Goal: Information Seeking & Learning: Learn about a topic

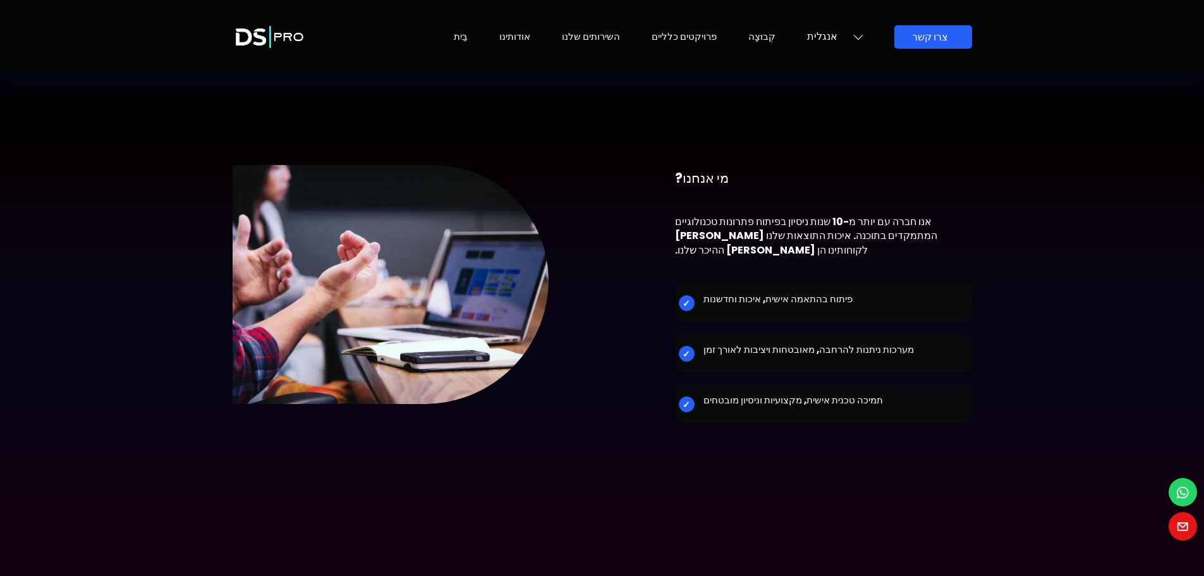
scroll to position [1921, 0]
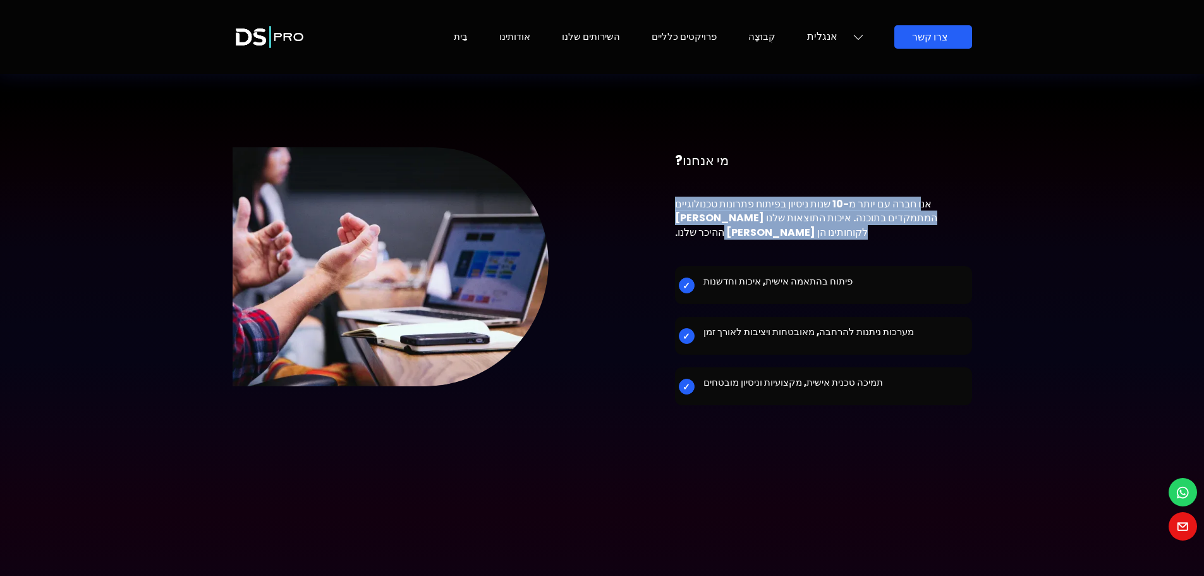
drag, startPoint x: 867, startPoint y: 169, endPoint x: 679, endPoint y: 185, distance: 189.0
click at [679, 197] on font "אנו חברה עם יותר מ-10 שנות ניסיון בפיתוח פתרונות טכנולוגיים המתמקדים בתוכנה. אי…" at bounding box center [806, 218] width 262 height 43
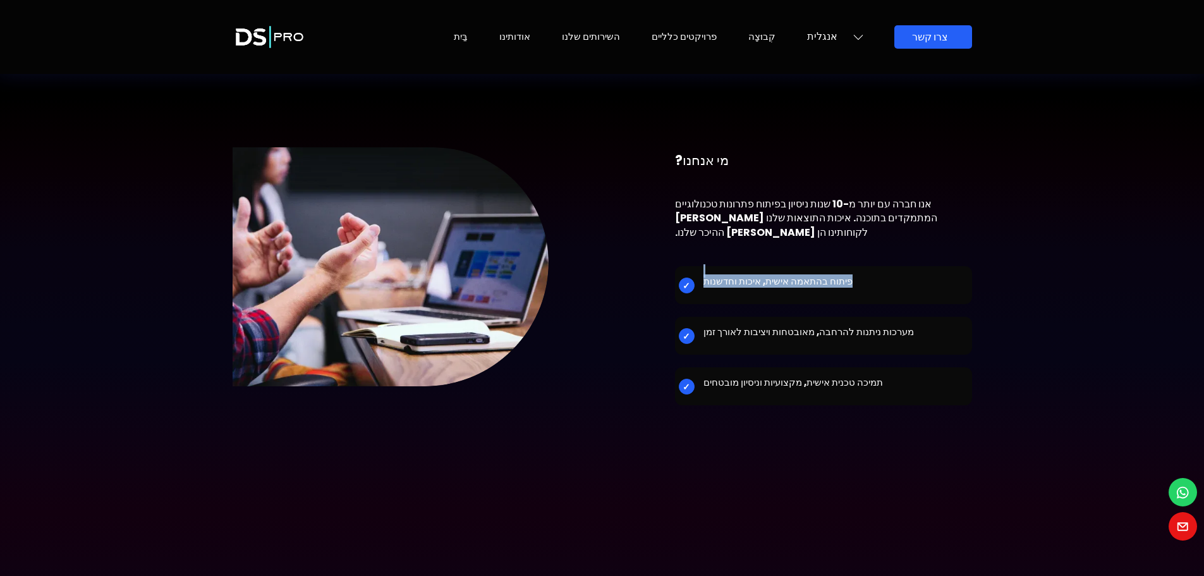
drag, startPoint x: 823, startPoint y: 231, endPoint x: 698, endPoint y: 231, distance: 125.1
click at [698, 266] on li "פיתוח בהתאמה אישית, איכות וחדשנות" at bounding box center [823, 285] width 297 height 38
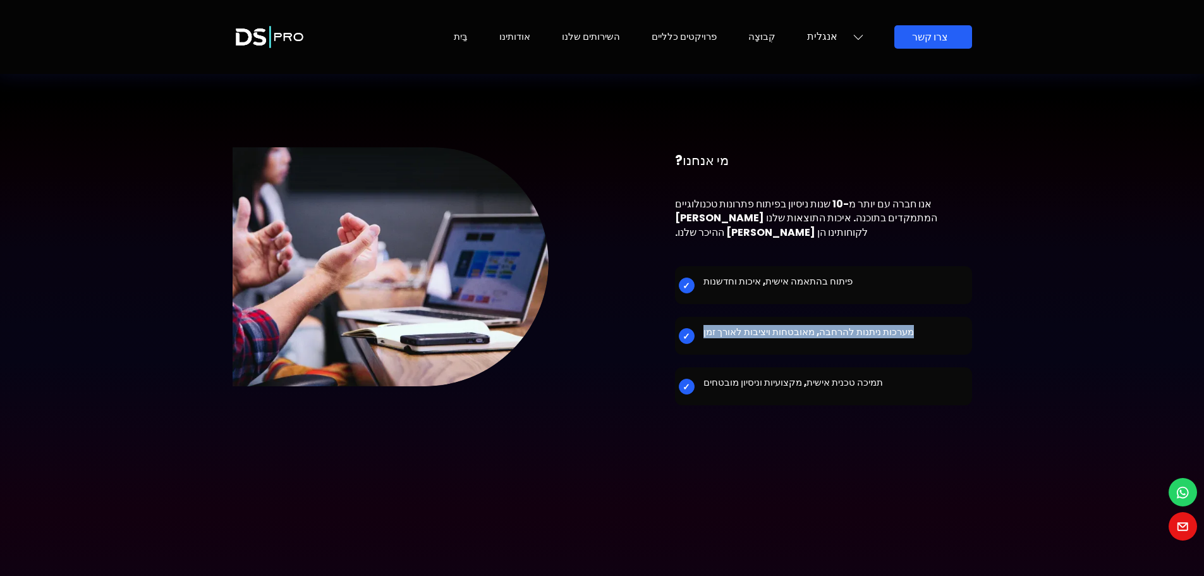
drag, startPoint x: 882, startPoint y: 284, endPoint x: 704, endPoint y: 289, distance: 177.7
click at [704, 317] on li "מערכות ניתנות להרחבה, מאובטחות ויציבות לאורך זמן" at bounding box center [823, 336] width 297 height 38
drag, startPoint x: 862, startPoint y: 337, endPoint x: 701, endPoint y: 343, distance: 160.6
click at [701, 367] on li "תמיכה טכנית אישית, מקצועיות וניסיון מובטחים" at bounding box center [823, 386] width 297 height 38
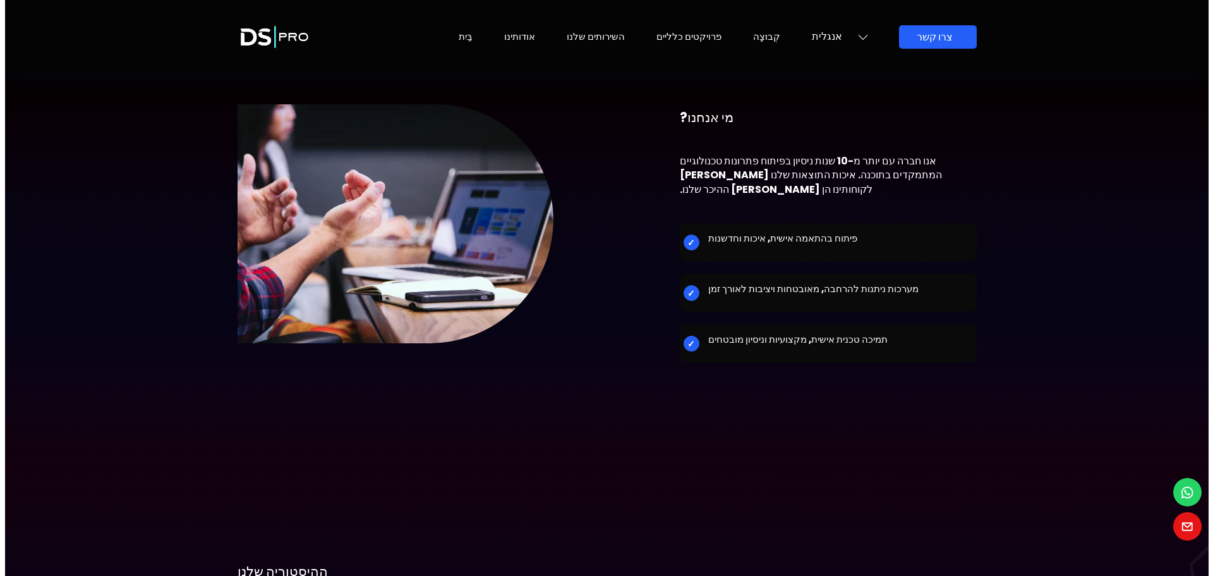
scroll to position [0, 0]
